Goal: Find contact information: Find contact information

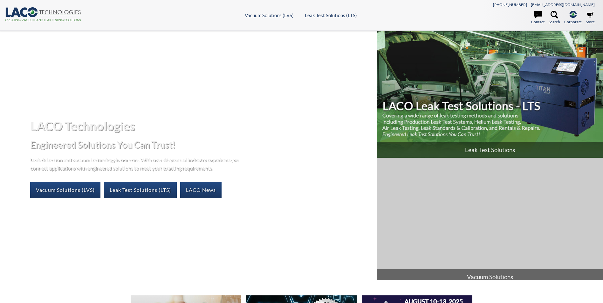
select select "Language Translate Widget"
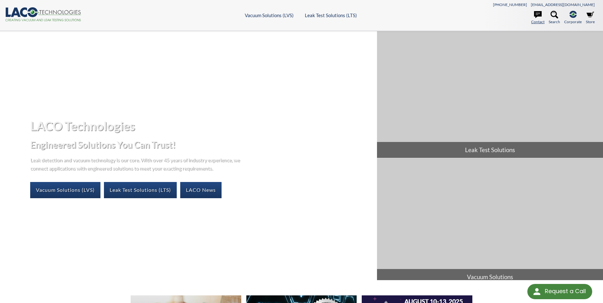
click at [537, 15] on icon at bounding box center [538, 14] width 8 height 7
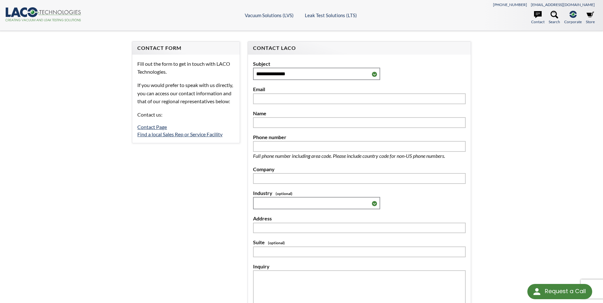
select select "Language Translate Widget"
drag, startPoint x: 597, startPoint y: 4, endPoint x: 562, endPoint y: 5, distance: 34.3
click at [562, 5] on header ".cls-1{fill:#193661;}.cls-2{fill:#58595b;}.cls-3{fill:url(#radial-gradient);}.c…" at bounding box center [301, 15] width 603 height 31
copy link "[EMAIL_ADDRESS][DOMAIN_NAME]"
